Goal: Task Accomplishment & Management: Manage account settings

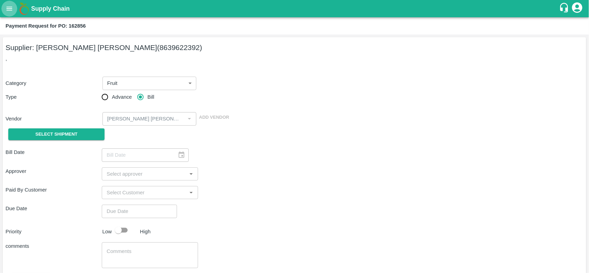
click at [10, 6] on icon "open drawer" at bounding box center [10, 9] width 8 height 8
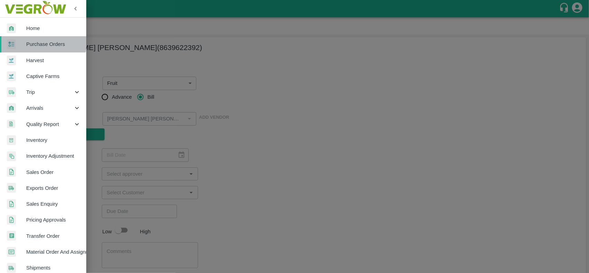
click at [35, 41] on span "Purchase Orders" at bounding box center [53, 44] width 55 height 8
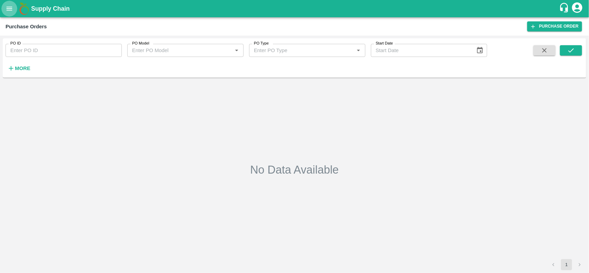
click at [10, 11] on icon "open drawer" at bounding box center [10, 9] width 8 height 8
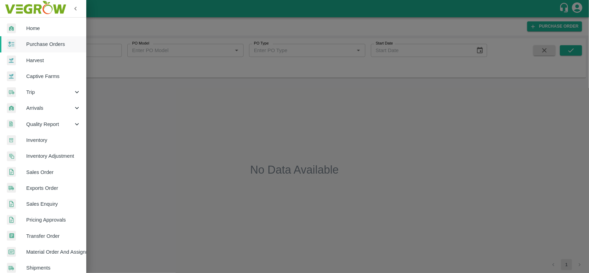
click at [30, 43] on span "Purchase Orders" at bounding box center [53, 44] width 55 height 8
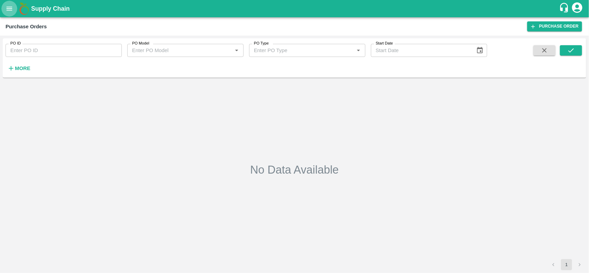
click at [14, 14] on button "open drawer" at bounding box center [9, 9] width 16 height 16
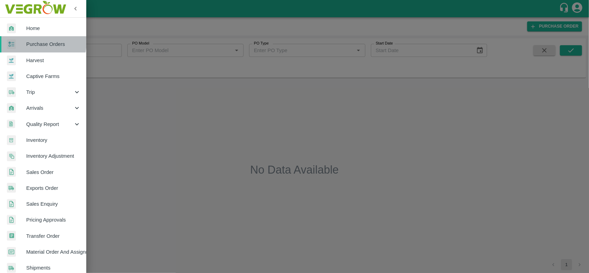
click at [30, 42] on span "Purchase Orders" at bounding box center [53, 44] width 55 height 8
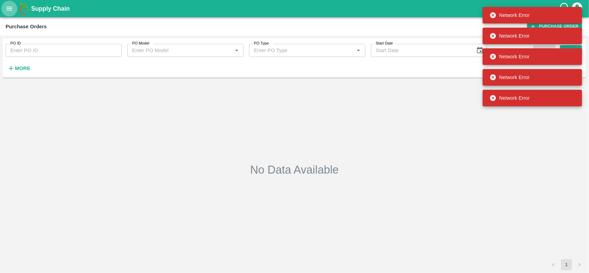
click at [8, 2] on button "open drawer" at bounding box center [9, 9] width 16 height 16
click at [16, 68] on strong "More" at bounding box center [23, 69] width 16 height 6
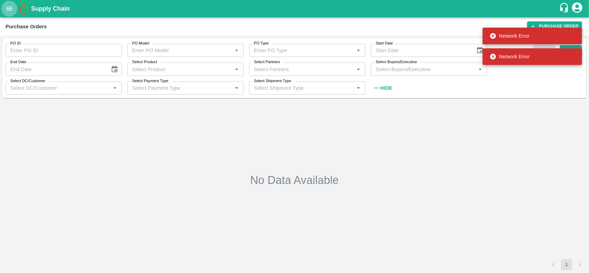
click at [7, 5] on icon "open drawer" at bounding box center [10, 9] width 8 height 8
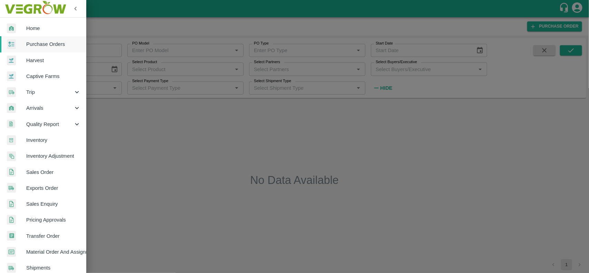
click at [57, 43] on span "Purchase Orders" at bounding box center [53, 44] width 55 height 8
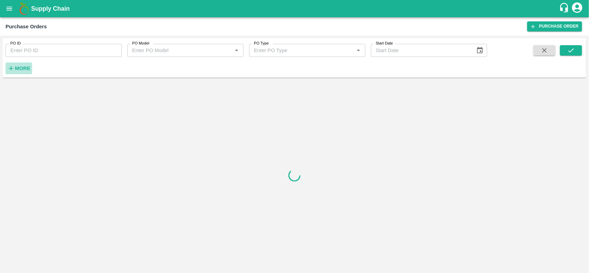
click at [21, 68] on strong "More" at bounding box center [23, 69] width 16 height 6
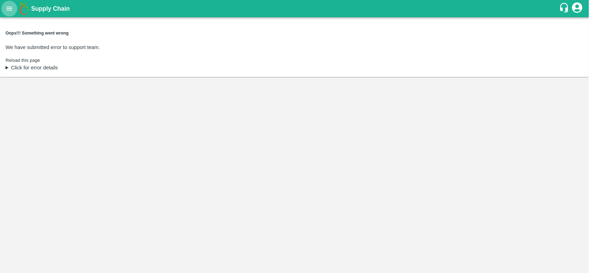
click at [6, 5] on icon "open drawer" at bounding box center [10, 9] width 8 height 8
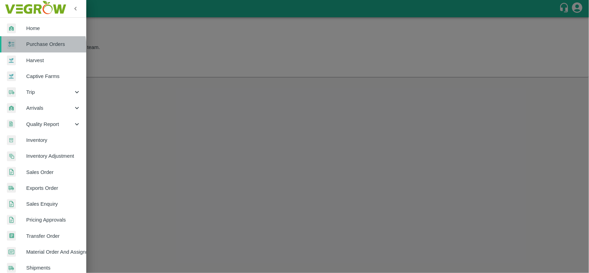
click at [16, 49] on div at bounding box center [16, 44] width 19 height 10
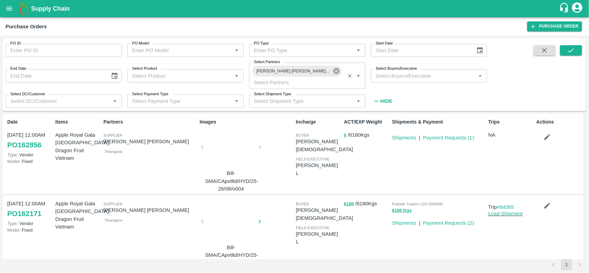
click at [333, 71] on icon at bounding box center [337, 71] width 8 height 8
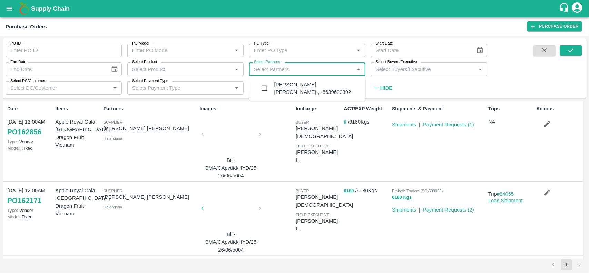
click at [291, 72] on input "Select Partners" at bounding box center [301, 69] width 101 height 9
type input "ratikanth"
click at [268, 87] on input "checkbox" at bounding box center [265, 88] width 14 height 14
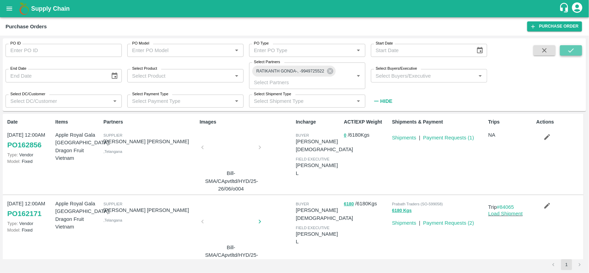
click at [567, 54] on button "submit" at bounding box center [571, 50] width 22 height 10
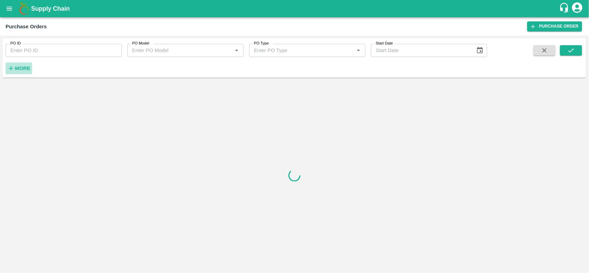
click at [19, 73] on button "More" at bounding box center [19, 68] width 27 height 12
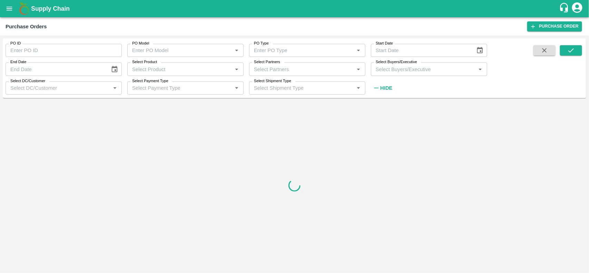
click at [150, 71] on input "Select Product" at bounding box center [179, 69] width 101 height 9
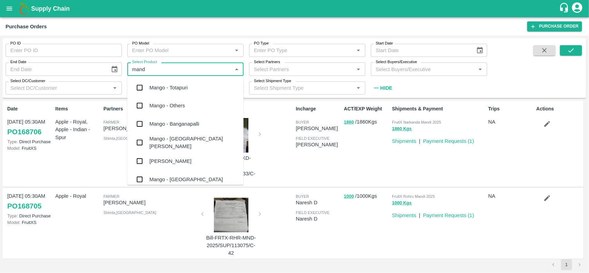
type input "manda"
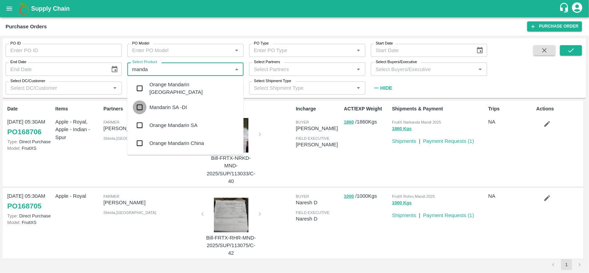
click at [140, 110] on input "checkbox" at bounding box center [140, 107] width 14 height 14
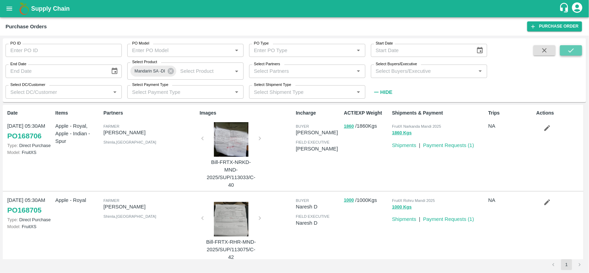
click at [570, 48] on icon "submit" at bounding box center [571, 51] width 8 height 8
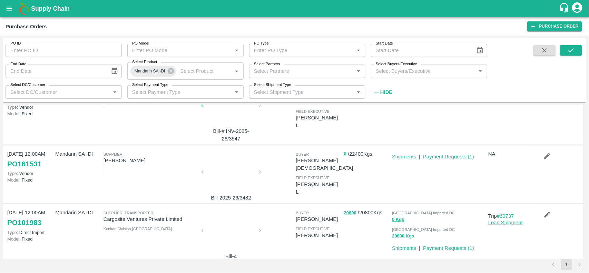
scroll to position [150, 0]
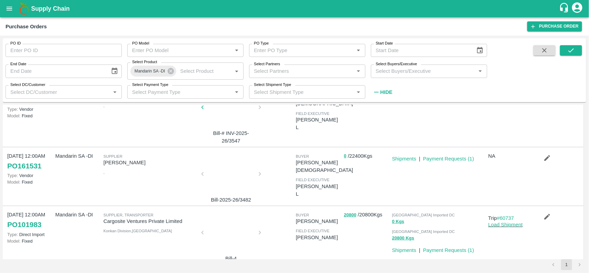
click at [226, 174] on div at bounding box center [231, 176] width 52 height 37
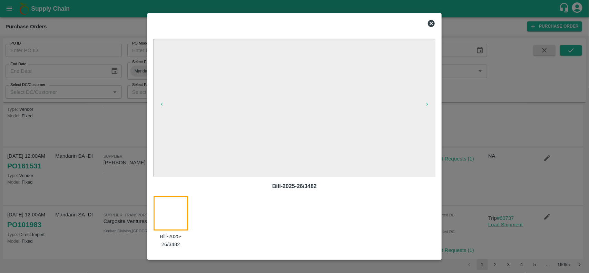
click at [427, 22] on icon at bounding box center [431, 23] width 8 height 8
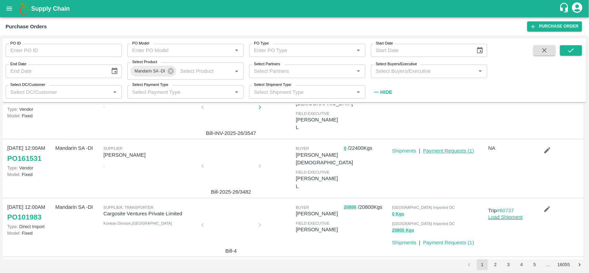
click at [448, 148] on link "Payment Requests ( 1 )" at bounding box center [448, 151] width 51 height 6
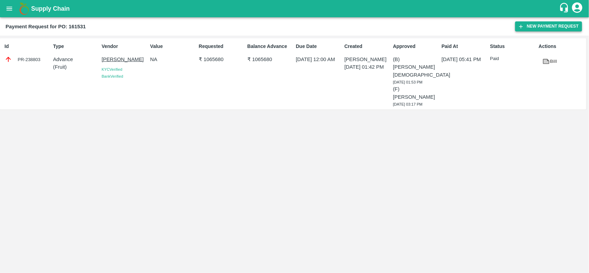
click at [551, 26] on button "New Payment Request" at bounding box center [548, 26] width 67 height 10
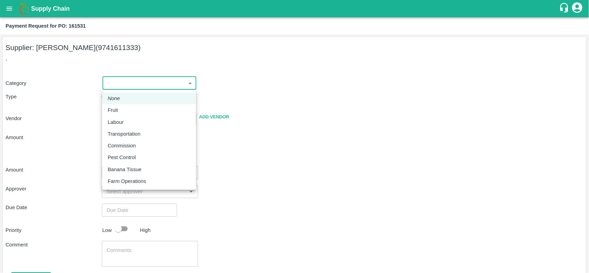
click at [165, 76] on body "Supply Chain Payment Request for PO: 161531 Supplier: NARAYANASWAMY KIRAN (9741…" at bounding box center [294, 136] width 589 height 273
click at [114, 110] on p "Fruit" at bounding box center [113, 110] width 10 height 8
type input "1"
type input "NARAYANASWAMY KIRAN - 9741611333(Supplier)"
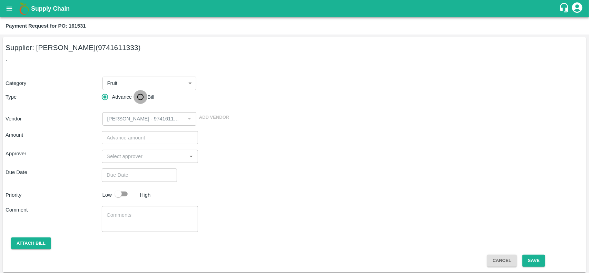
click at [143, 98] on input "Bill" at bounding box center [141, 97] width 14 height 14
radio input "true"
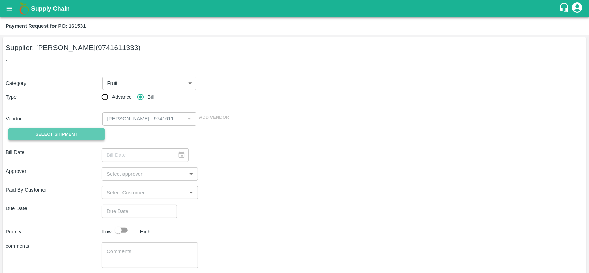
click at [57, 136] on span "Select Shipment" at bounding box center [57, 134] width 42 height 8
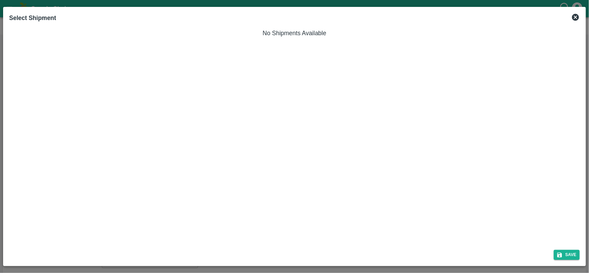
click at [575, 15] on icon at bounding box center [575, 17] width 7 height 7
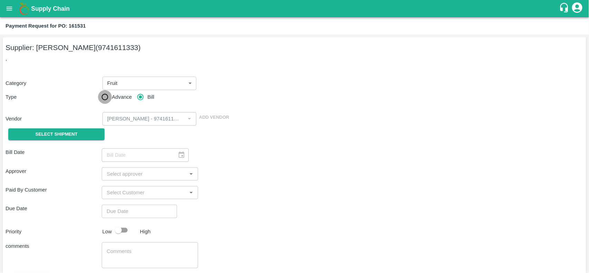
click at [104, 94] on input "Advance" at bounding box center [105, 97] width 14 height 14
radio input "true"
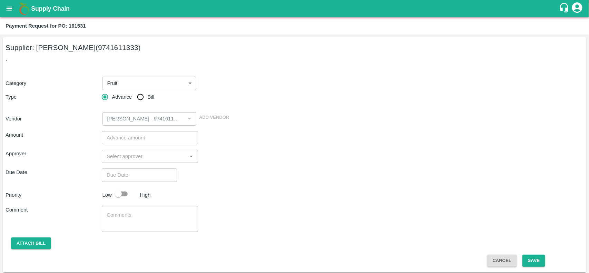
click at [140, 140] on input "number" at bounding box center [150, 137] width 96 height 13
click at [127, 135] on input "number" at bounding box center [150, 137] width 96 height 13
paste input "1944597"
type input "1944597"
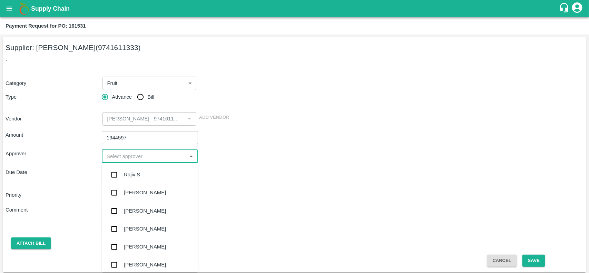
click at [125, 154] on input "input" at bounding box center [144, 156] width 81 height 9
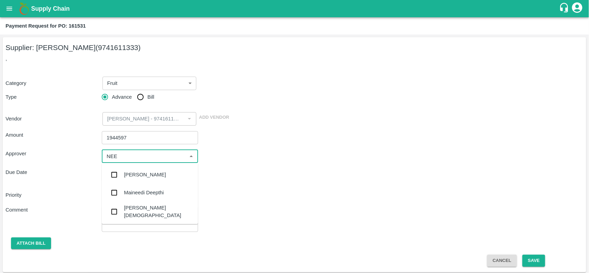
type input "NEET"
click at [128, 192] on div "[PERSON_NAME][DEMOGRAPHIC_DATA]" at bounding box center [158, 194] width 69 height 16
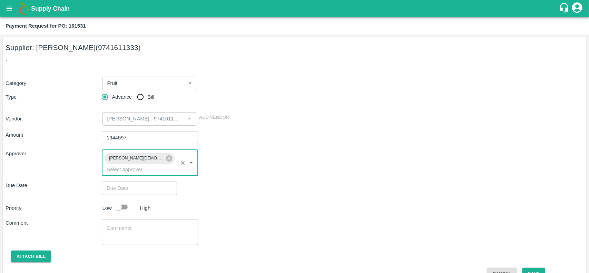
type input "DD/MM/YYYY hh:mm aa"
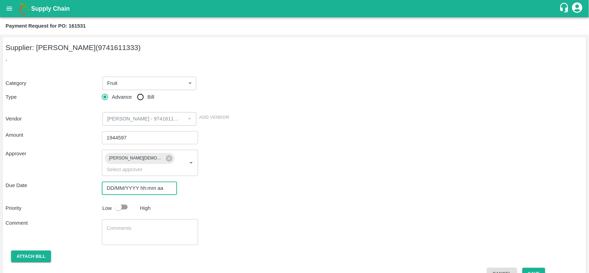
click at [131, 182] on input "DD/MM/YYYY hh:mm aa" at bounding box center [137, 188] width 70 height 13
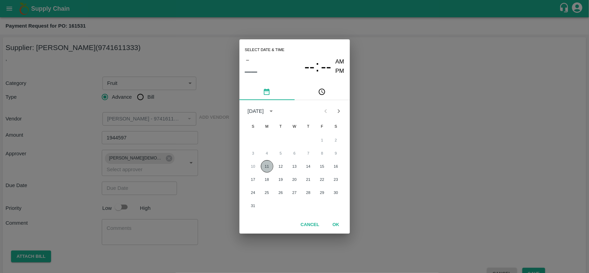
click at [267, 162] on button "11" at bounding box center [267, 166] width 12 height 12
type input "11/08/2025 12:00 AM"
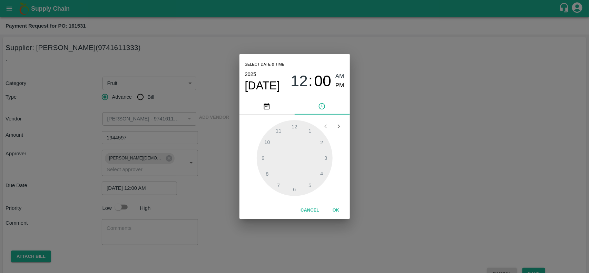
click at [332, 207] on button "OK" at bounding box center [336, 210] width 22 height 12
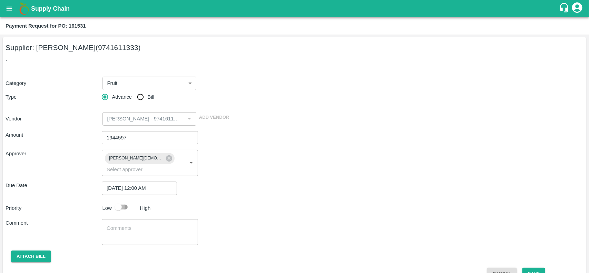
click at [115, 200] on input "checkbox" at bounding box center [118, 206] width 39 height 13
checkbox input "true"
click at [535, 268] on button "Save" at bounding box center [533, 274] width 23 height 12
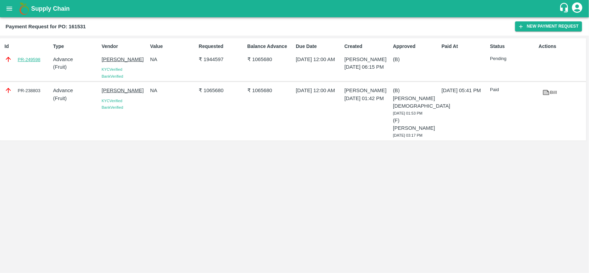
click at [36, 61] on link "PR-249598" at bounding box center [29, 59] width 23 height 7
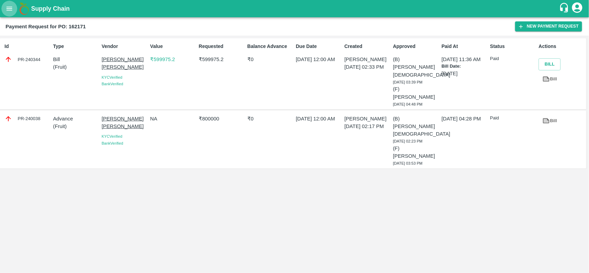
click at [2, 9] on button "open drawer" at bounding box center [9, 9] width 16 height 16
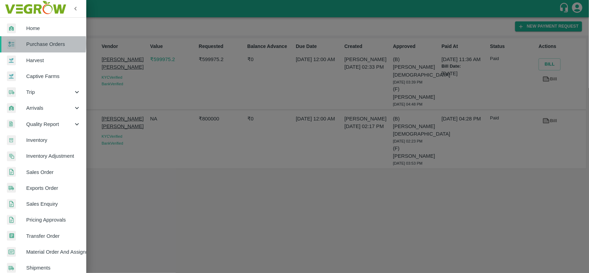
click at [18, 43] on div at bounding box center [16, 44] width 19 height 10
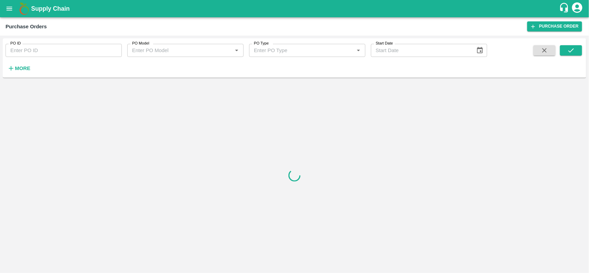
click at [15, 68] on strong "More" at bounding box center [23, 69] width 16 height 6
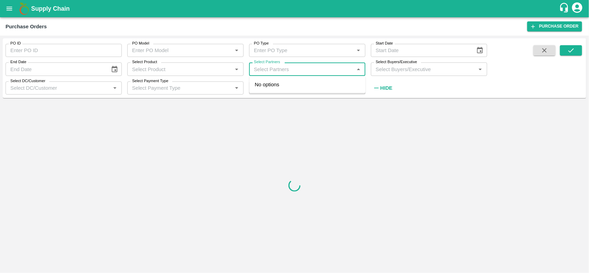
click at [264, 73] on input "Select Partners" at bounding box center [301, 69] width 101 height 9
click at [281, 72] on input "Select Partners" at bounding box center [301, 69] width 101 height 9
type input "a"
click at [268, 90] on input "checkbox" at bounding box center [265, 88] width 14 height 14
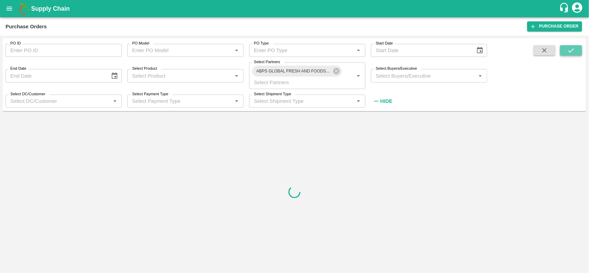
click at [570, 45] on button "submit" at bounding box center [571, 50] width 22 height 10
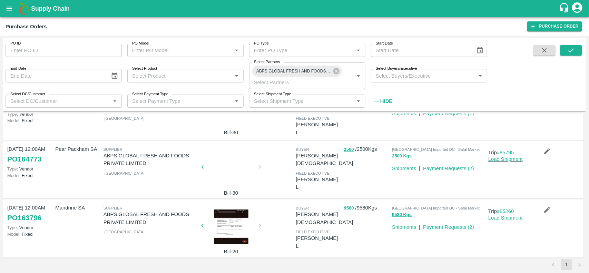
scroll to position [45, 0]
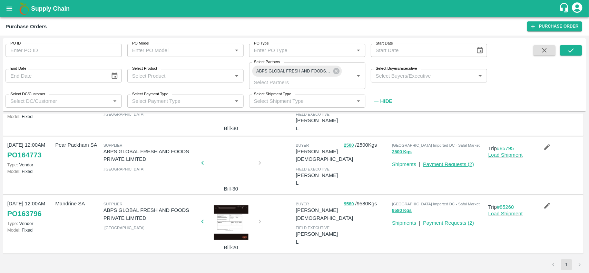
click at [454, 164] on link "Payment Requests ( 2 )" at bounding box center [448, 164] width 51 height 6
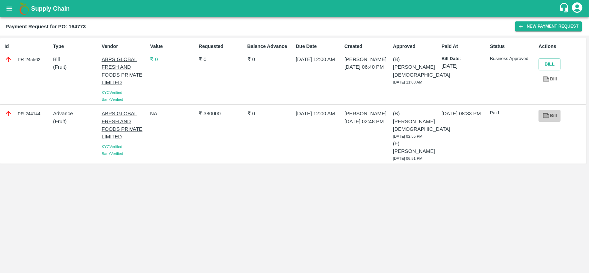
click at [544, 112] on icon at bounding box center [546, 116] width 8 height 8
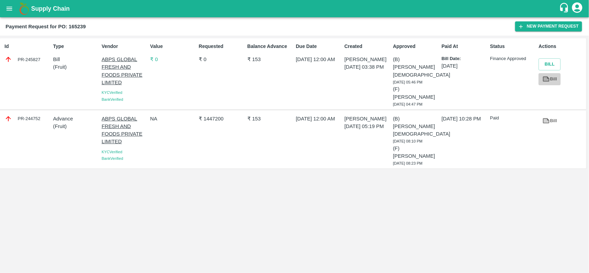
click at [549, 78] on icon at bounding box center [546, 79] width 8 height 8
click at [1, 8] on div "Supply Chain" at bounding box center [294, 8] width 589 height 17
click at [7, 8] on icon "open drawer" at bounding box center [10, 9] width 8 height 8
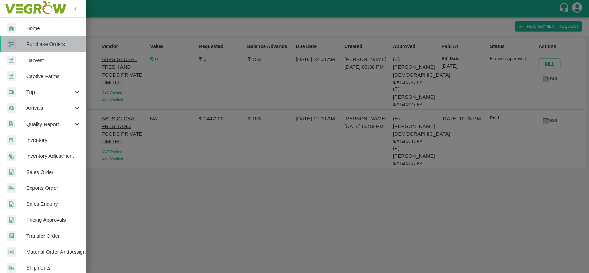
click at [25, 49] on link "Purchase Orders" at bounding box center [43, 44] width 86 height 16
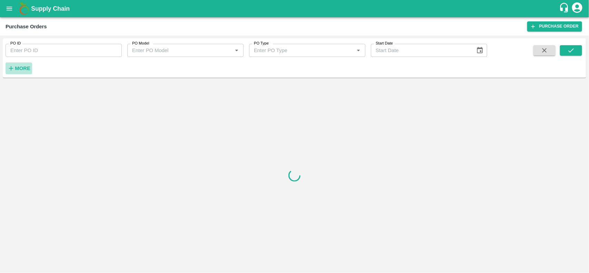
click at [23, 64] on h6 "More" at bounding box center [23, 68] width 16 height 9
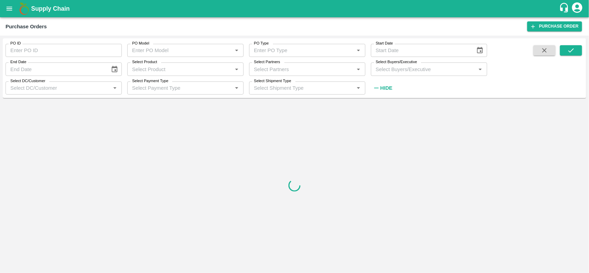
click at [278, 64] on label "Select Partners" at bounding box center [267, 62] width 26 height 6
click at [278, 65] on input "Select Partners" at bounding box center [301, 69] width 101 height 9
type input "i"
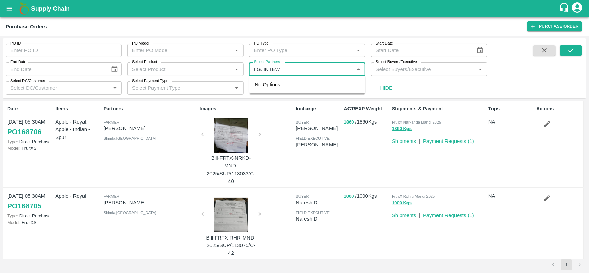
type input "I.G. INTE"
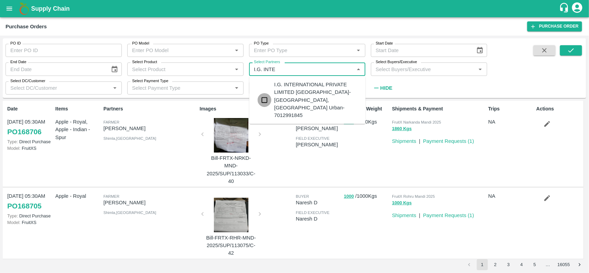
click at [265, 93] on input "checkbox" at bounding box center [265, 100] width 14 height 14
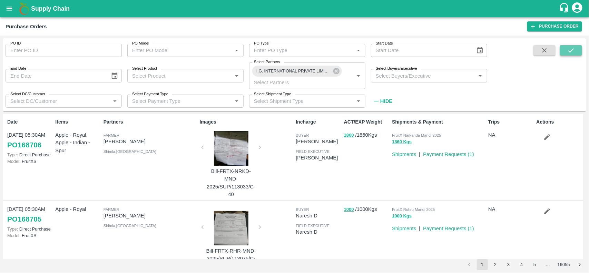
click at [563, 49] on button "submit" at bounding box center [571, 50] width 22 height 10
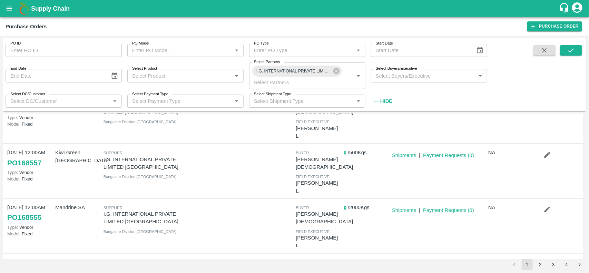
scroll to position [147, 0]
click at [445, 262] on link "Payment Requests ( 0 )" at bounding box center [448, 265] width 51 height 6
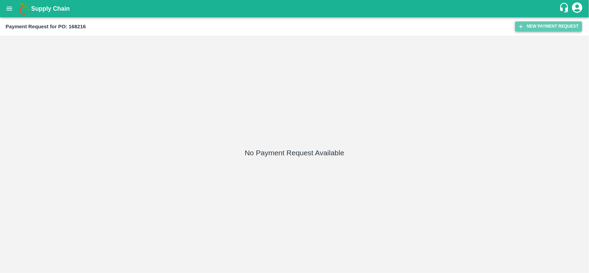
click at [532, 28] on button "New Payment Request" at bounding box center [548, 26] width 67 height 10
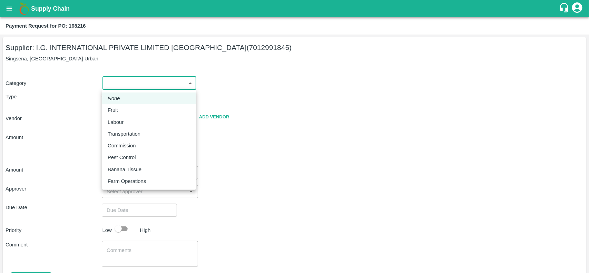
click at [129, 86] on body "Supply Chain Payment Request for PO: 168216 Supplier: I.G. INTERNATIONAL PRIVAT…" at bounding box center [294, 136] width 589 height 273
click at [114, 105] on li "Fruit" at bounding box center [149, 110] width 94 height 12
type input "1"
type input "I.G. INTERNATIONAL PRIVATE LIMITED [GEOGRAPHIC_DATA] - 7012991845(Supplier)"
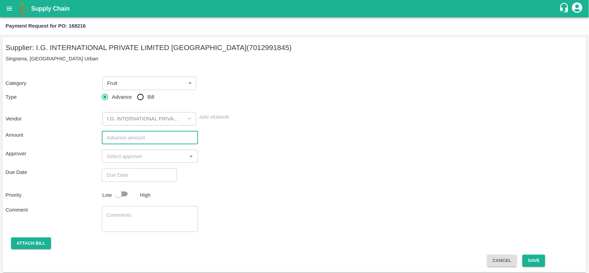
click at [125, 140] on input "number" at bounding box center [150, 137] width 96 height 13
type input "3088000"
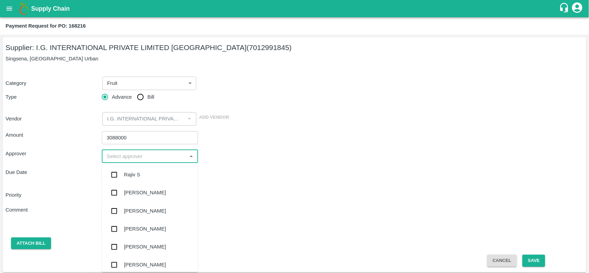
click at [156, 152] on input "input" at bounding box center [144, 156] width 81 height 9
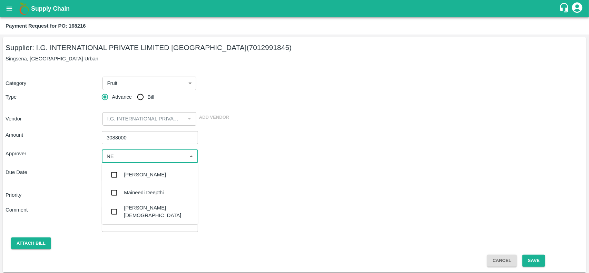
type input "NEE"
click at [135, 211] on div "[PERSON_NAME][DEMOGRAPHIC_DATA]" at bounding box center [158, 212] width 69 height 16
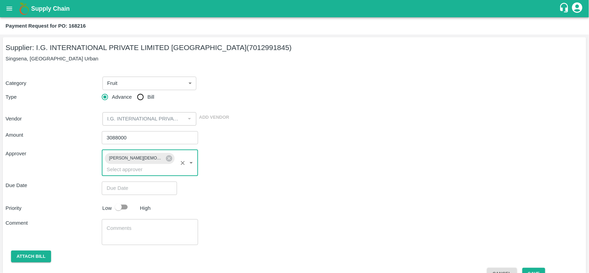
type input "DD/MM/YYYY hh:mm aa"
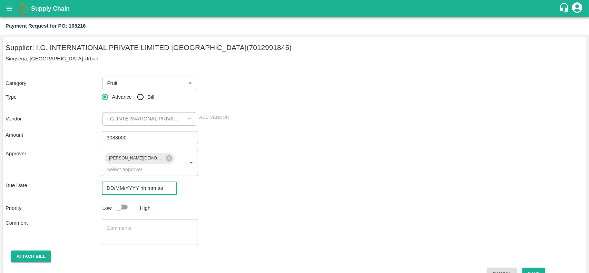
click at [137, 182] on input "DD/MM/YYYY hh:mm aa" at bounding box center [137, 188] width 70 height 13
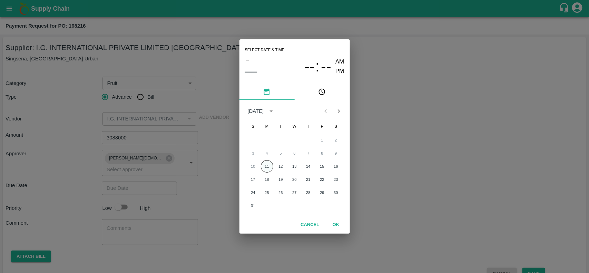
click at [264, 169] on button "11" at bounding box center [267, 166] width 12 height 12
type input "[DATE] 12:00 AM"
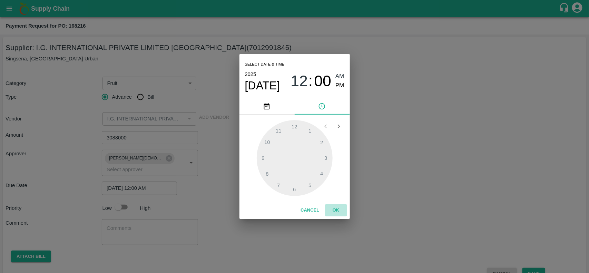
click at [333, 209] on button "OK" at bounding box center [336, 210] width 22 height 12
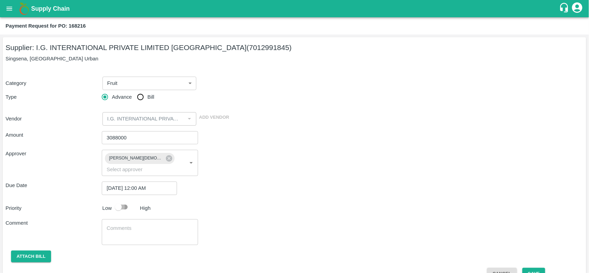
click at [121, 200] on input "checkbox" at bounding box center [118, 206] width 39 height 13
checkbox input "true"
click at [30, 251] on button "Attach bill" at bounding box center [31, 257] width 40 height 12
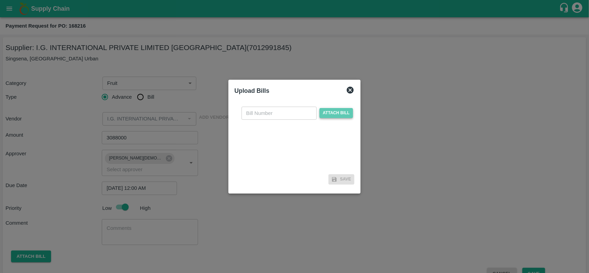
click at [338, 111] on span "Attach bill" at bounding box center [337, 113] width 34 height 10
click at [0, 0] on input "Attach bill" at bounding box center [0, 0] width 0 height 0
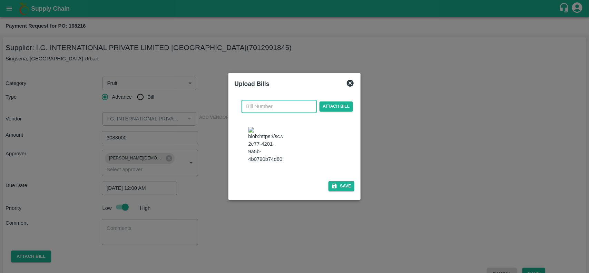
click at [259, 106] on input "text" at bounding box center [279, 106] width 75 height 13
type input "20704"
click at [342, 184] on button "Save" at bounding box center [342, 186] width 26 height 10
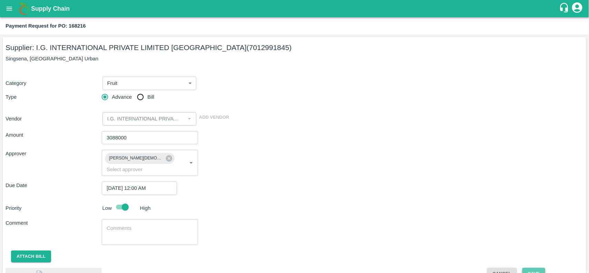
click at [529, 268] on button "Save" at bounding box center [533, 274] width 23 height 12
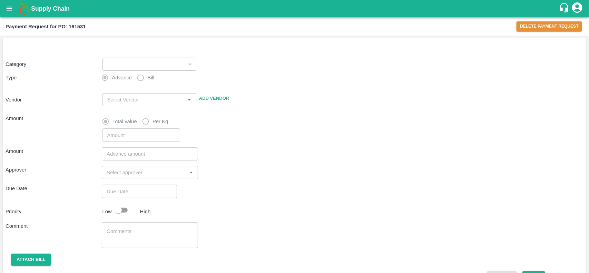
type input "1"
type input "[PERSON_NAME] - 9741611333(Supplier)"
type input "1944597"
checkbox input "true"
type input "[DATE] 12:00 AM"
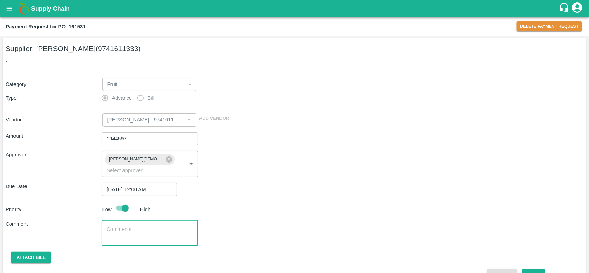
click at [125, 226] on textarea at bounding box center [150, 233] width 87 height 14
type textarea "Clearance & Duty Fees"
click at [542, 269] on button "Save" at bounding box center [533, 275] width 23 height 12
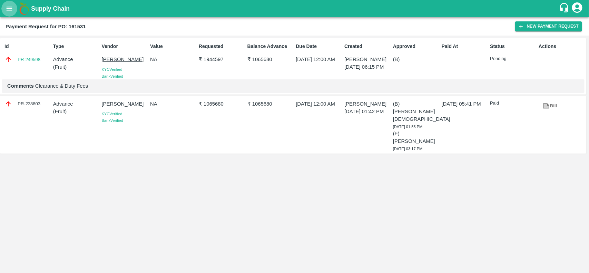
click at [11, 8] on icon "open drawer" at bounding box center [10, 9] width 8 height 8
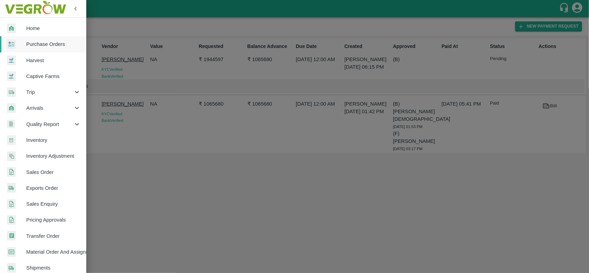
scroll to position [119, 0]
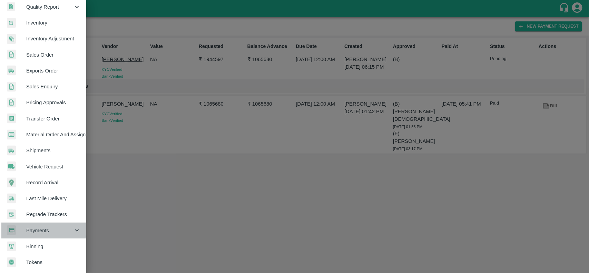
click at [42, 227] on span "Payments" at bounding box center [49, 231] width 47 height 8
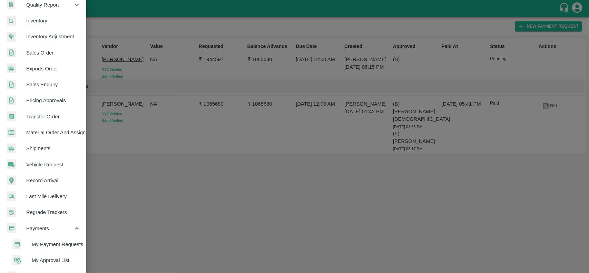
click at [63, 242] on span "My Payment Requests" at bounding box center [56, 245] width 49 height 8
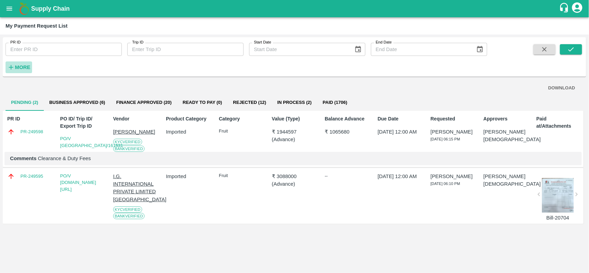
click at [18, 68] on strong "More" at bounding box center [23, 68] width 16 height 6
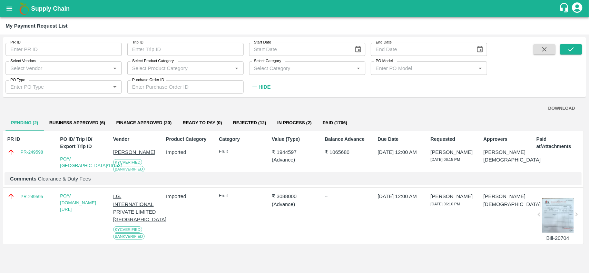
click at [48, 73] on div "Select Vendors   *" at bounding box center [64, 67] width 116 height 13
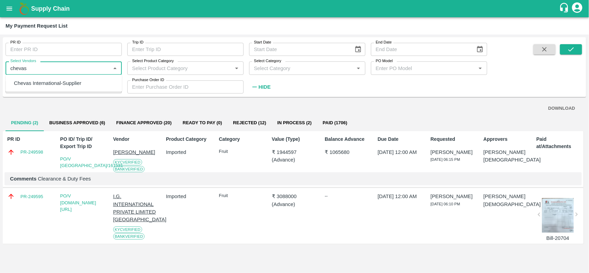
click at [47, 80] on div "Chevas International-Supplier" at bounding box center [48, 83] width 68 height 8
type input "Chevas International-Supplier"
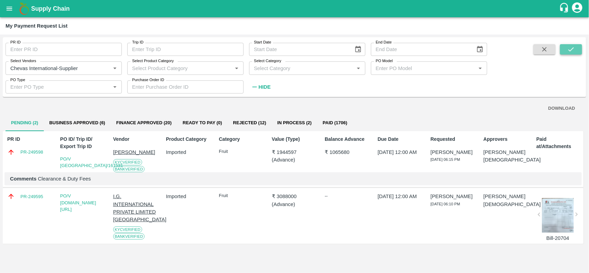
click at [565, 52] on button "submit" at bounding box center [571, 49] width 22 height 10
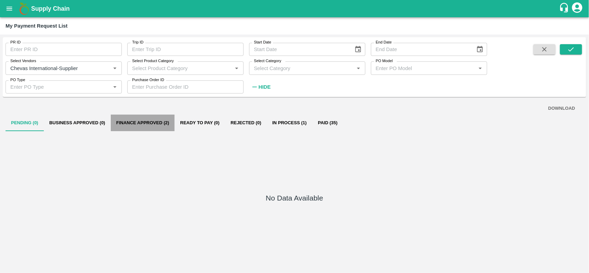
click at [149, 121] on button "Finance Approved (2)" at bounding box center [143, 123] width 64 height 17
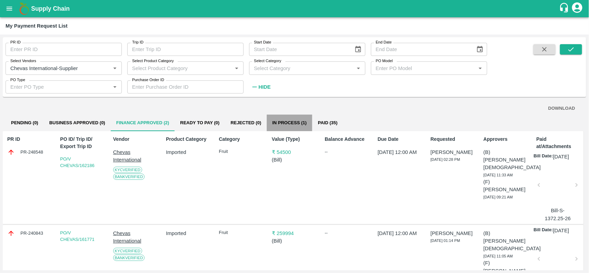
click at [286, 121] on button "In Process (1)" at bounding box center [290, 123] width 46 height 17
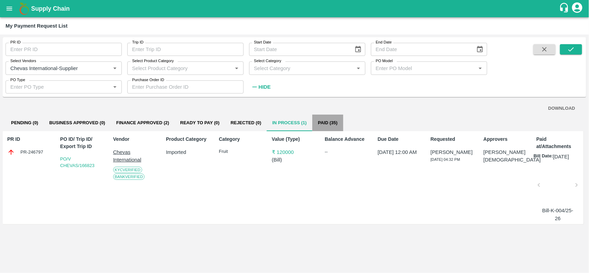
click at [325, 120] on button "Paid (35)" at bounding box center [327, 123] width 31 height 17
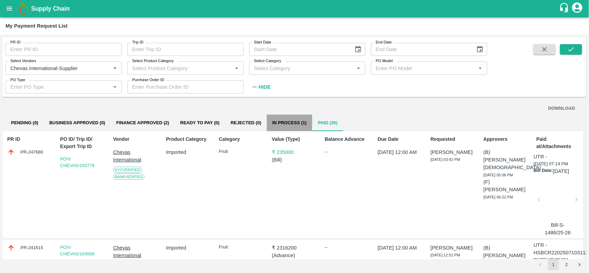
click at [289, 124] on button "In Process (1)" at bounding box center [290, 123] width 46 height 17
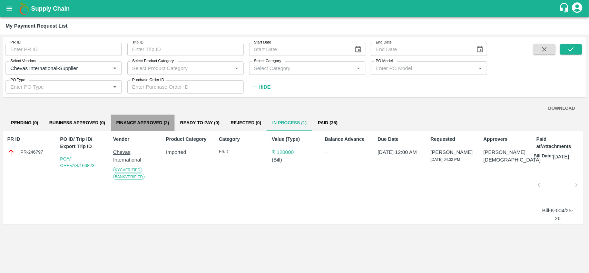
click at [136, 125] on button "Finance Approved (2)" at bounding box center [143, 123] width 64 height 17
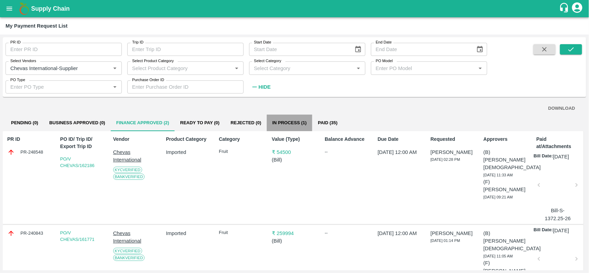
click at [294, 120] on button "In Process (1)" at bounding box center [290, 123] width 46 height 17
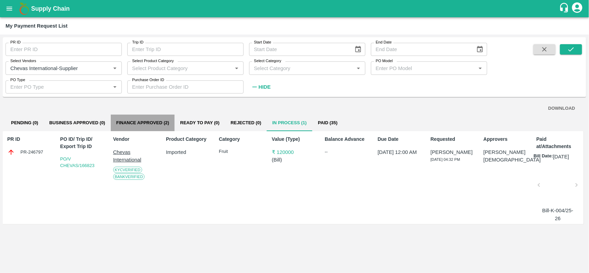
click at [141, 120] on button "Finance Approved (2)" at bounding box center [143, 123] width 64 height 17
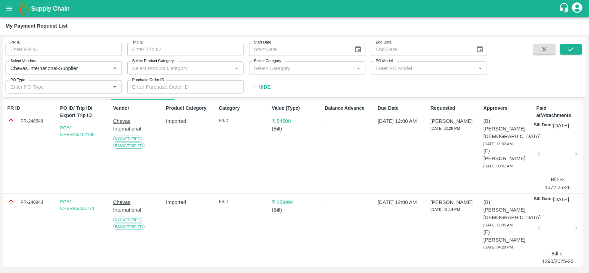
scroll to position [36, 0]
